Goal: Find specific page/section: Find specific page/section

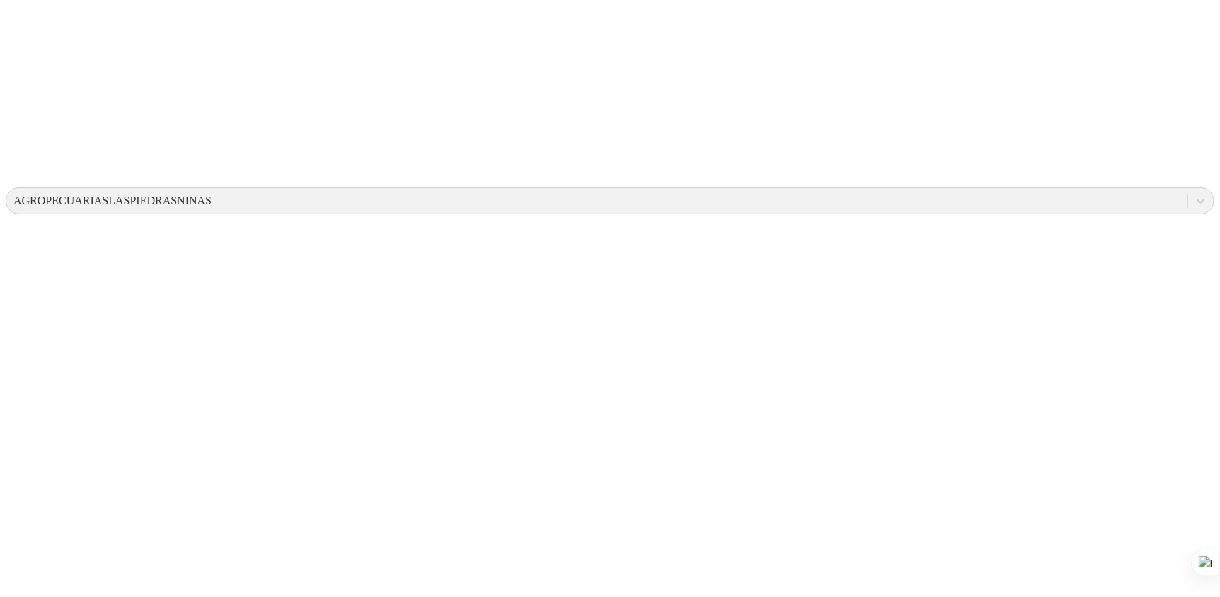
scroll to position [425, 0]
